Goal: Information Seeking & Learning: Understand process/instructions

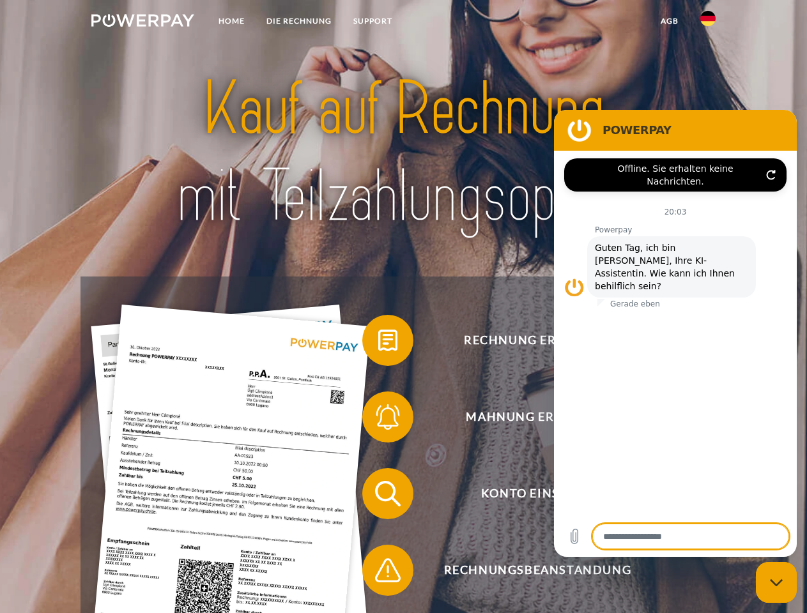
click at [143, 22] on img at bounding box center [142, 20] width 103 height 13
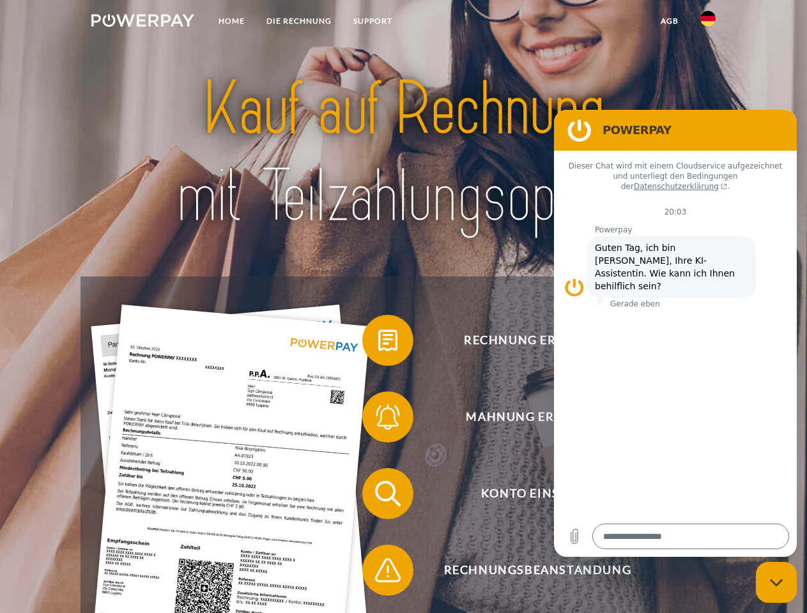
click at [708, 22] on img at bounding box center [707, 18] width 15 height 15
click at [669, 21] on link "agb" at bounding box center [670, 21] width 40 height 23
click at [378, 343] on span at bounding box center [369, 341] width 64 height 64
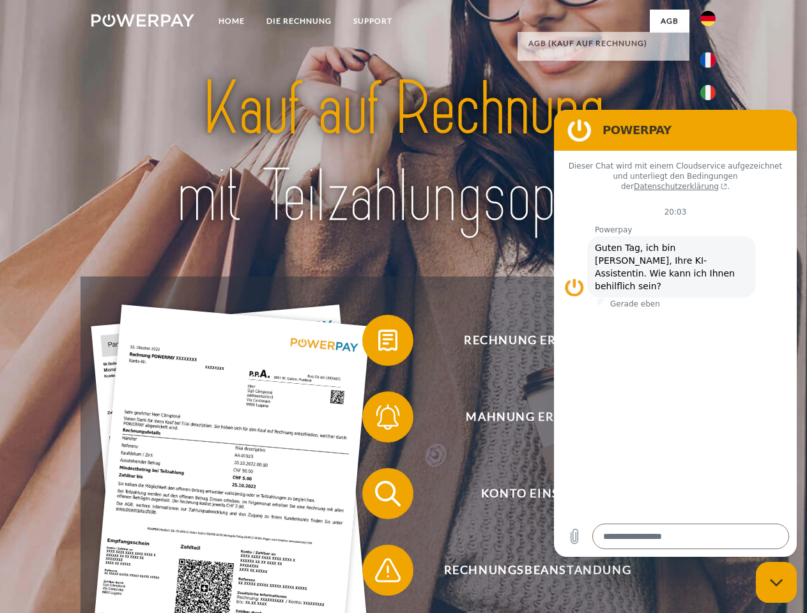
click at [378, 420] on span at bounding box center [369, 417] width 64 height 64
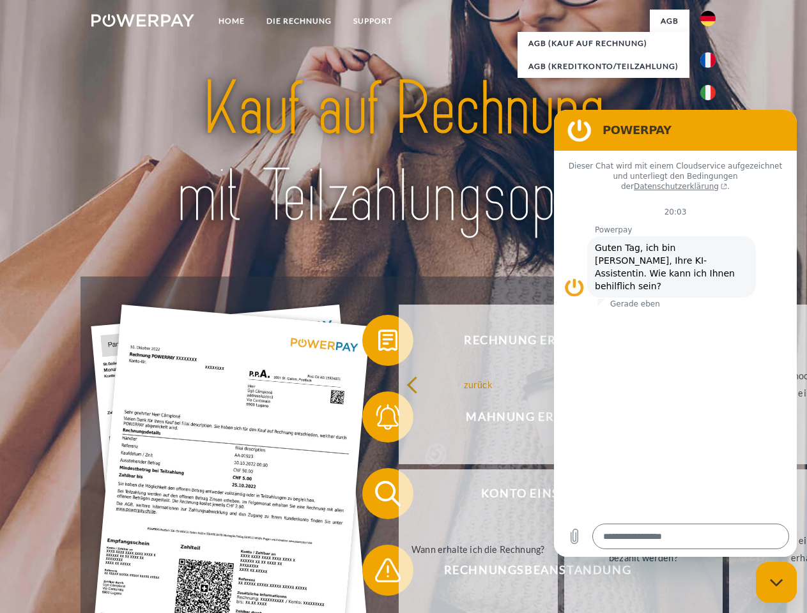
click at [564, 497] on link "Bis wann muss die Rechnung bezahlt werden?" at bounding box center [643, 550] width 159 height 160
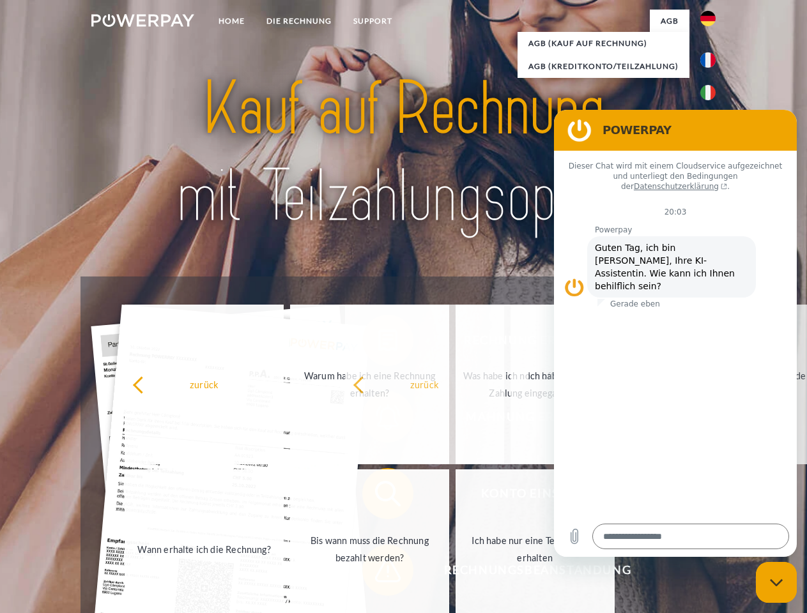
click at [378, 573] on span at bounding box center [369, 571] width 64 height 64
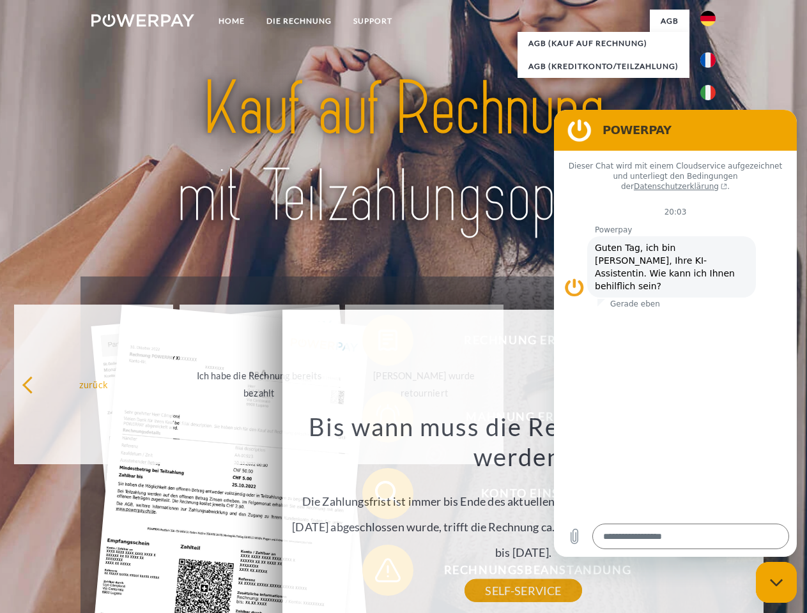
click at [776, 583] on icon "Messaging-Fenster schließen" at bounding box center [776, 583] width 13 height 8
type textarea "*"
